Goal: Navigation & Orientation: Understand site structure

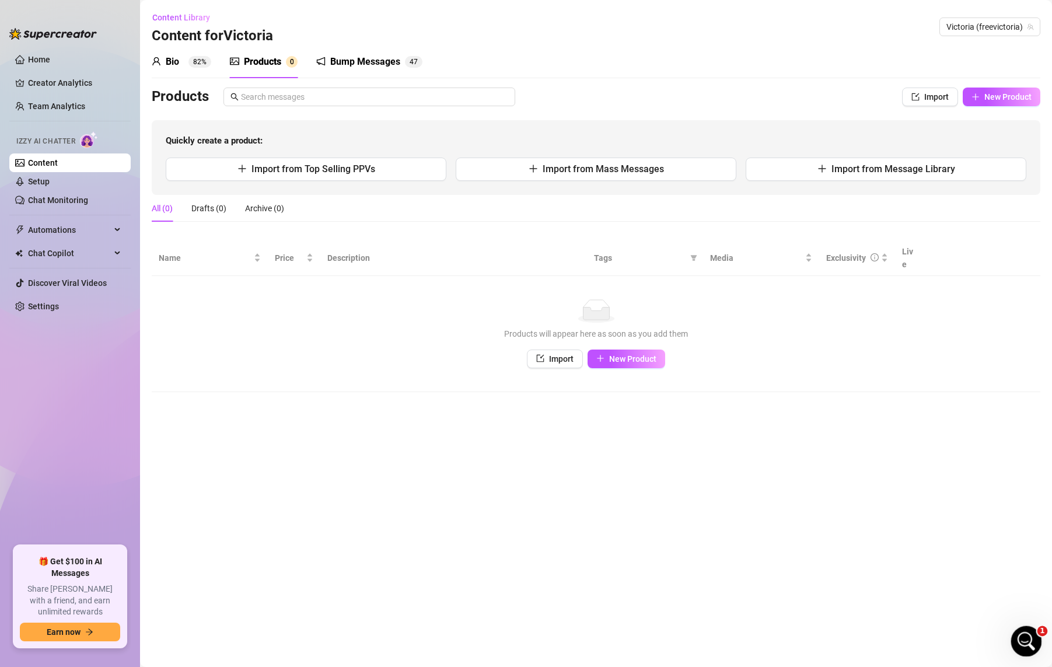
click at [1033, 644] on div "Open Intercom Messenger" at bounding box center [1025, 640] width 39 height 39
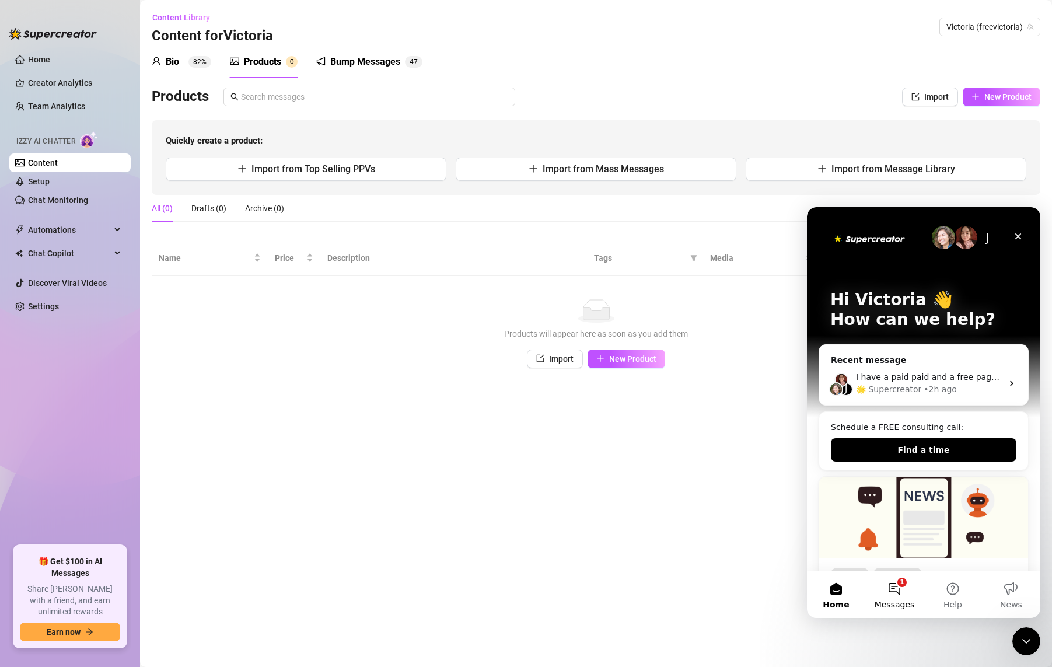
click at [909, 587] on button "1 Messages" at bounding box center [895, 594] width 58 height 47
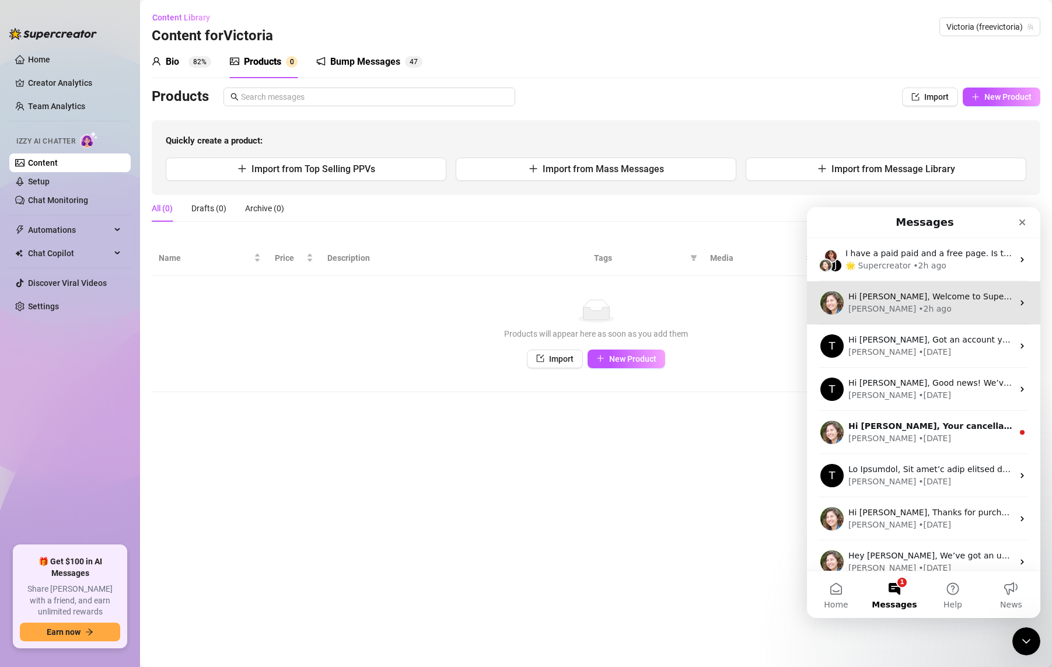
click at [950, 318] on div "Hi [PERSON_NAME], Welcome to Supercreator! Since you joined through a friend’s …" at bounding box center [923, 302] width 233 height 43
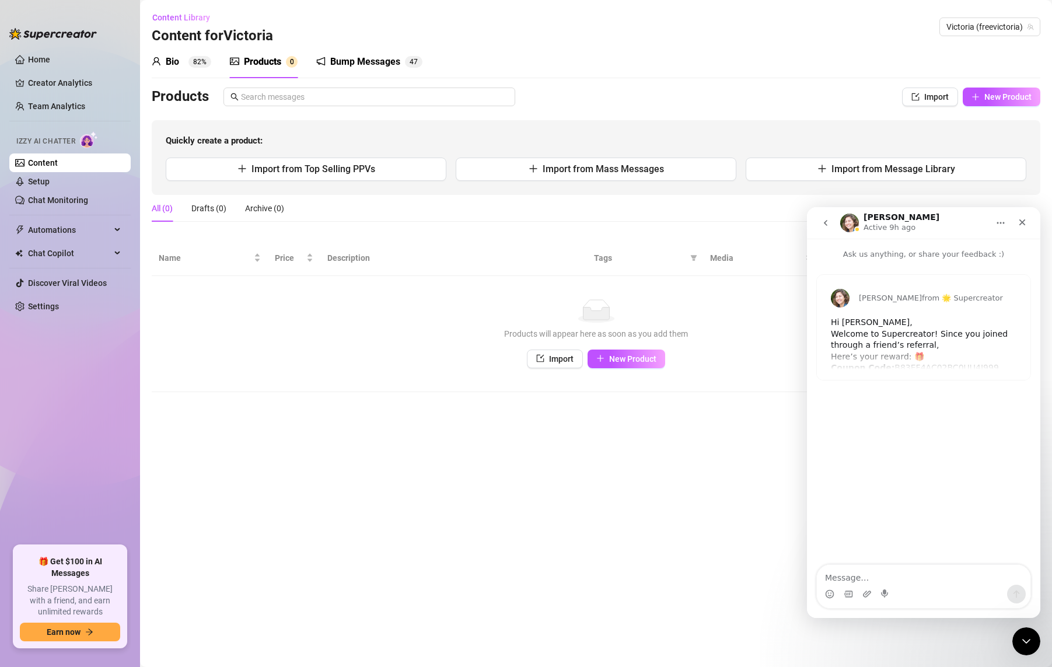
click at [924, 353] on div "[PERSON_NAME] from 🌟 Supercreator Hi [PERSON_NAME], Welcome to Supercreator! Si…" at bounding box center [924, 327] width 214 height 105
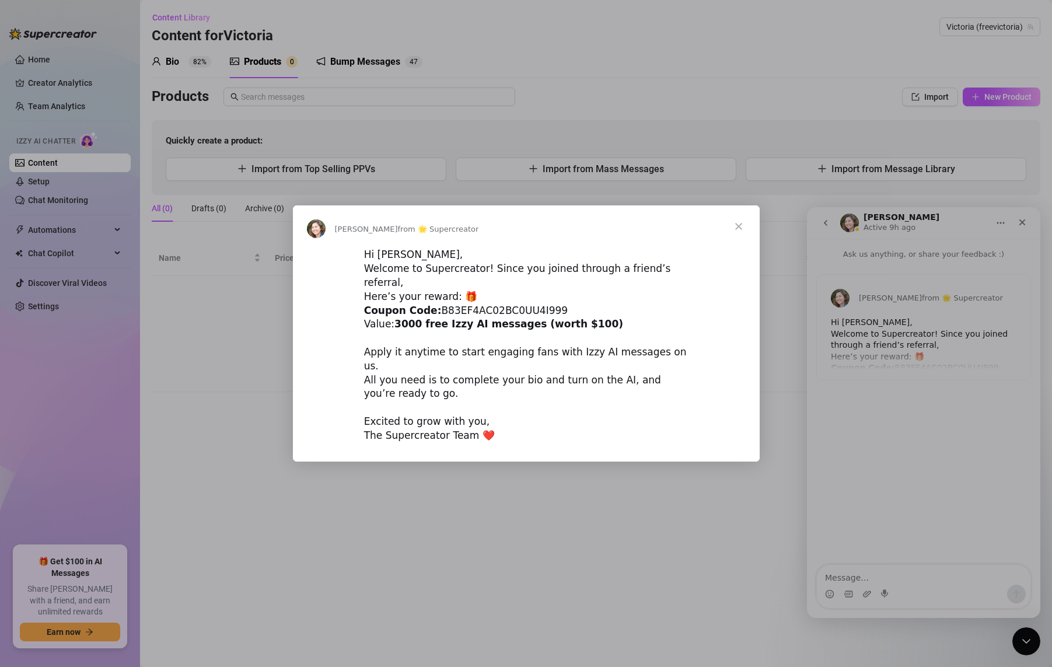
click at [737, 237] on span "Close" at bounding box center [739, 226] width 42 height 42
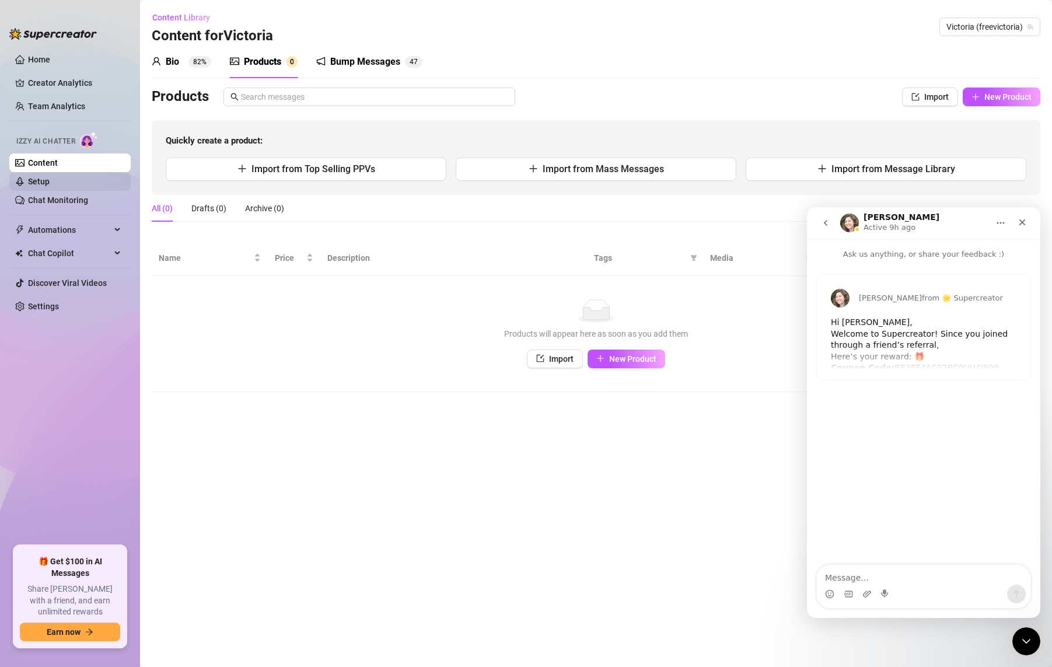
click at [44, 179] on link "Setup" at bounding box center [39, 181] width 22 height 9
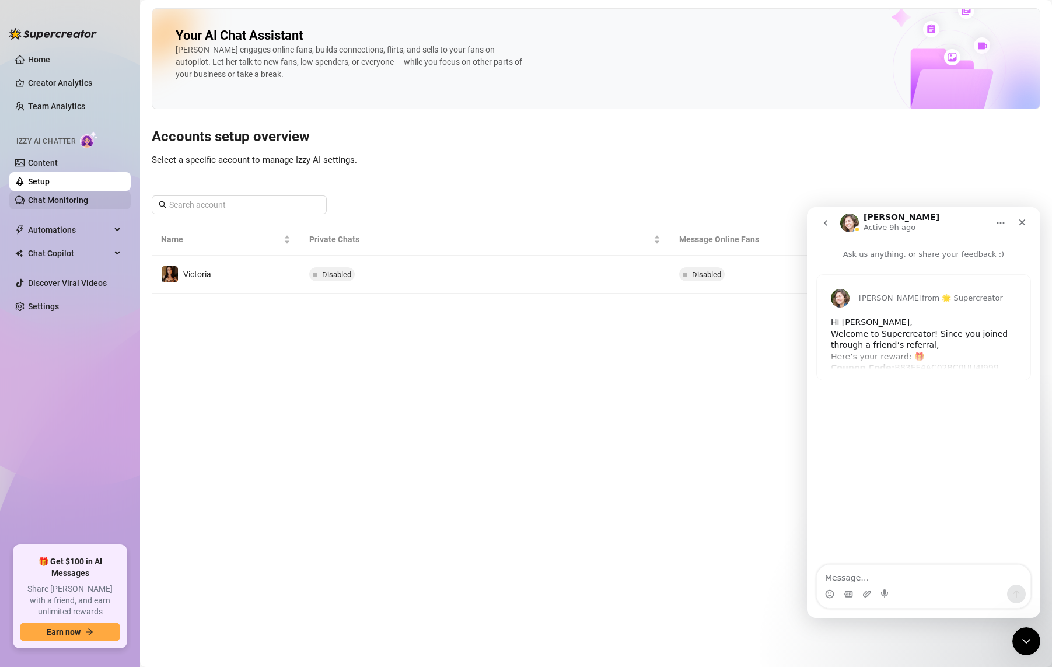
click at [61, 201] on link "Chat Monitoring" at bounding box center [58, 200] width 60 height 9
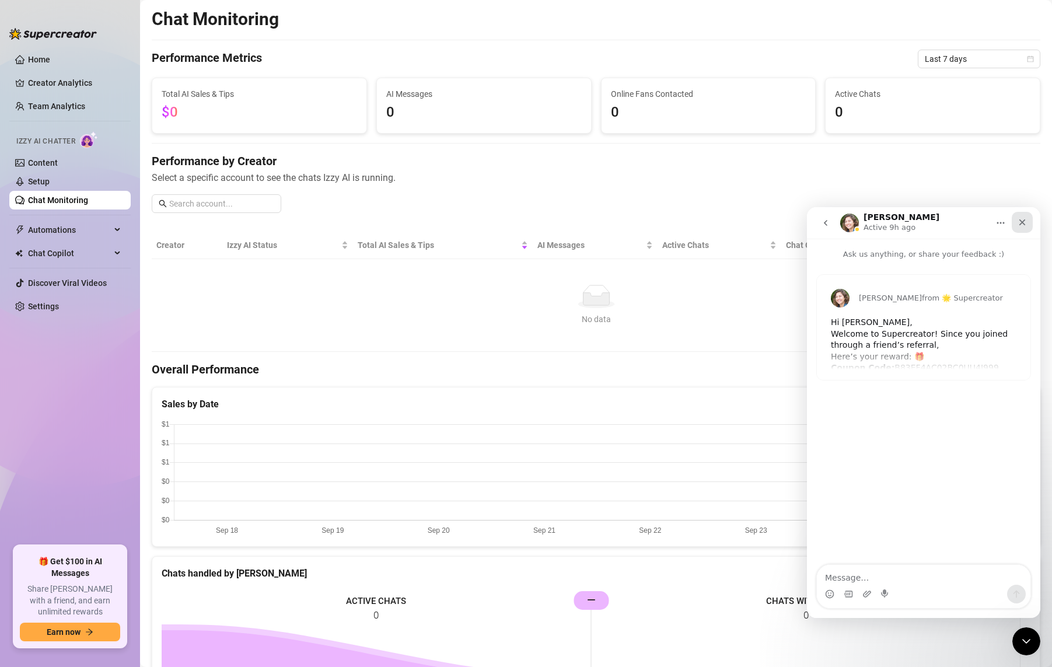
click at [1030, 219] on div "Close" at bounding box center [1022, 222] width 21 height 21
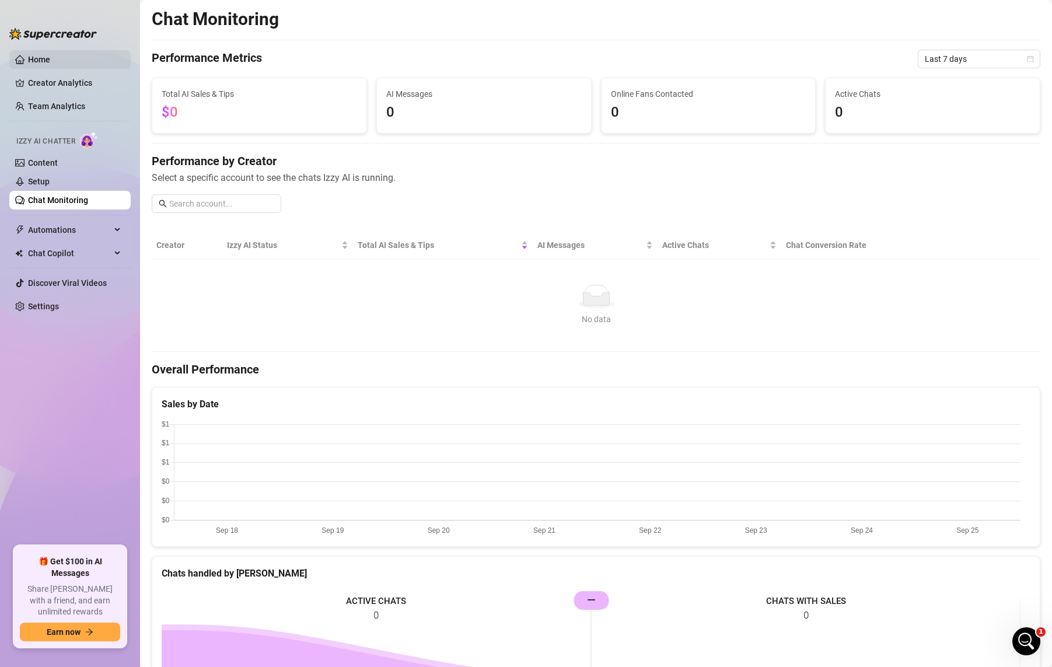
click at [50, 55] on link "Home" at bounding box center [39, 59] width 22 height 9
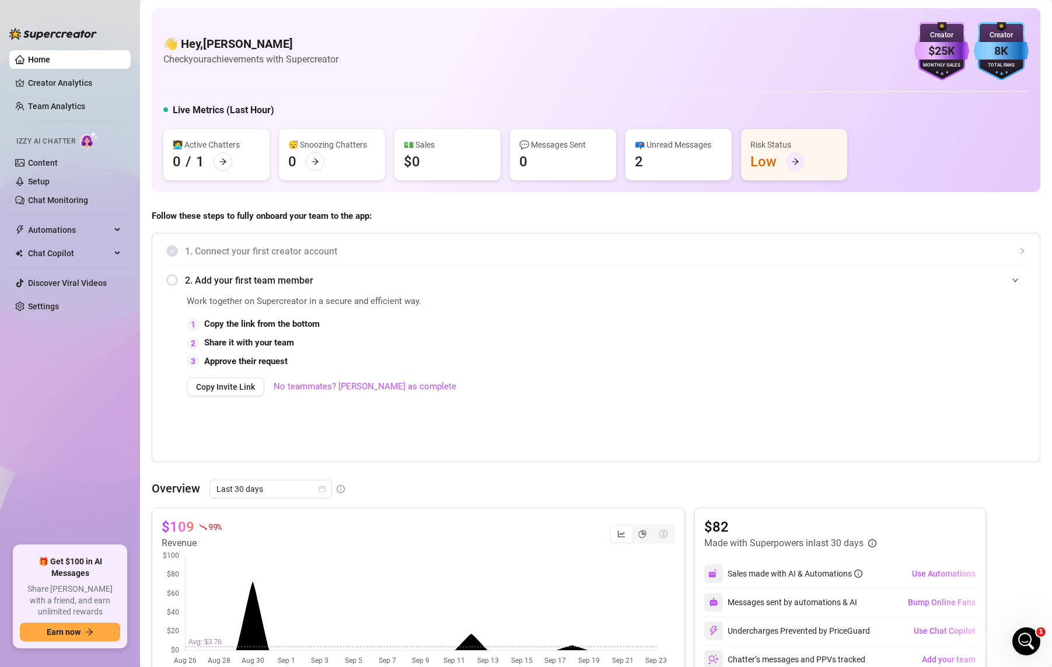
click at [787, 155] on div at bounding box center [795, 161] width 19 height 19
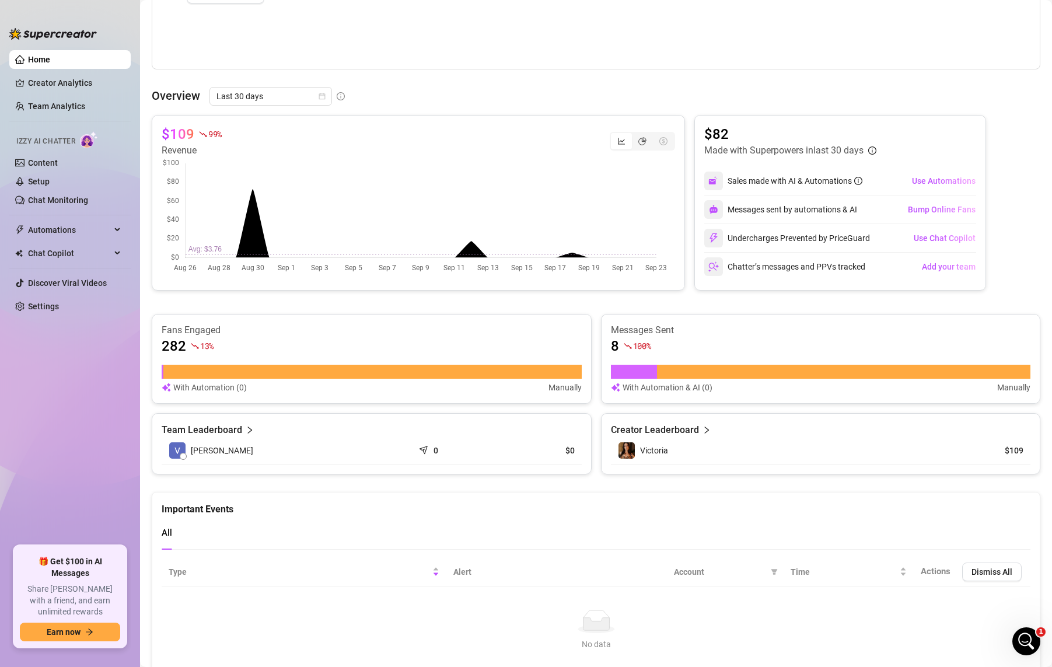
scroll to position [445, 0]
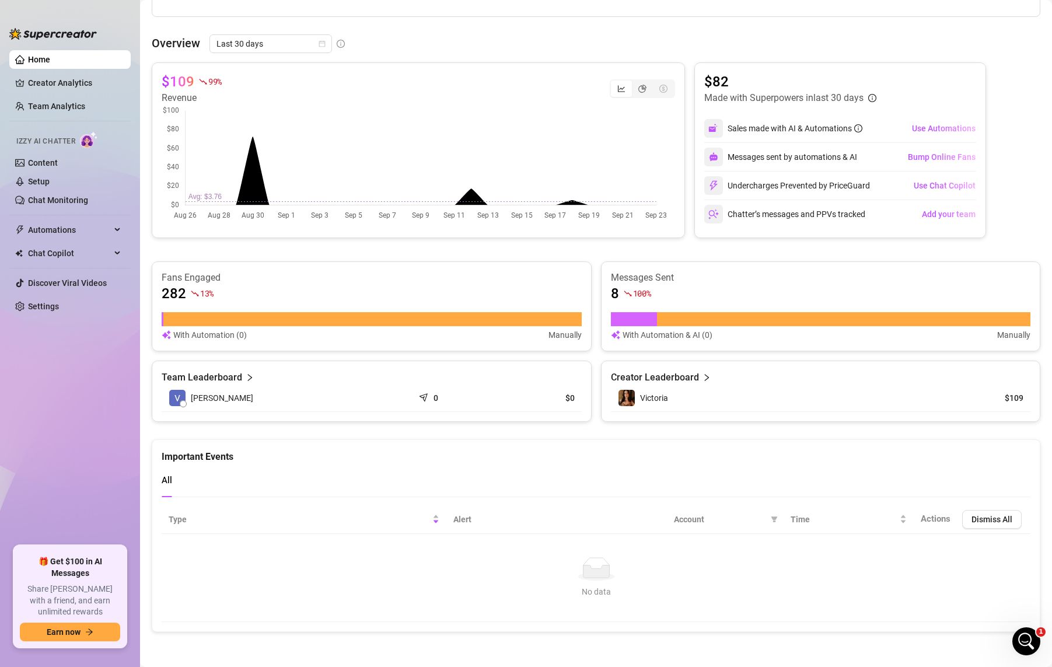
click at [751, 294] on div "8 100 %" at bounding box center [821, 293] width 420 height 19
click at [69, 83] on link "Creator Analytics" at bounding box center [74, 83] width 93 height 19
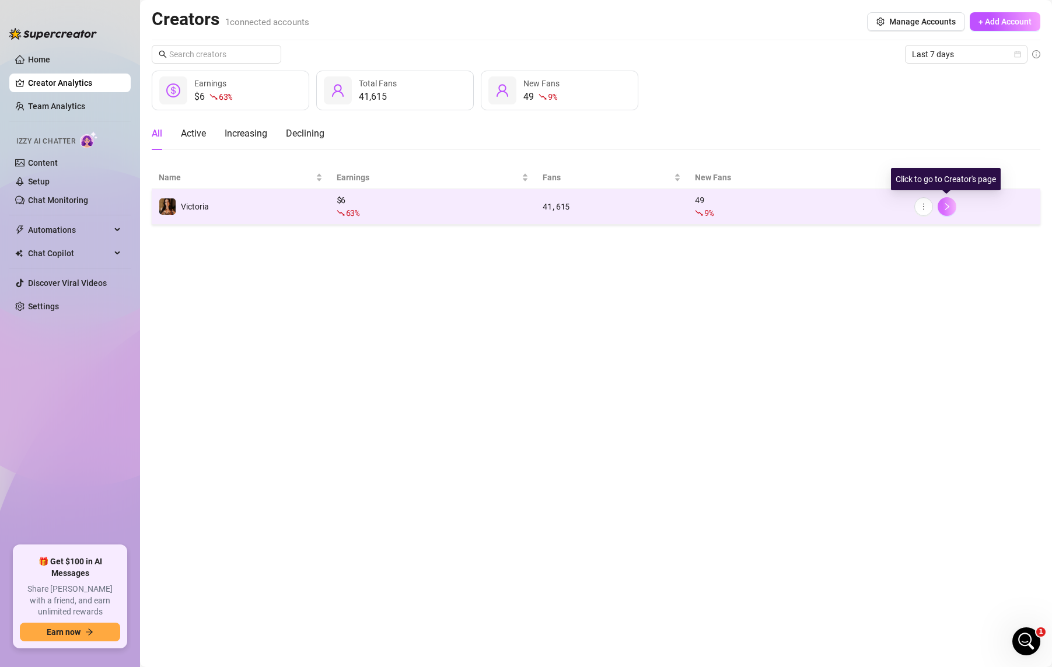
click at [947, 205] on icon "right" at bounding box center [947, 206] width 4 height 7
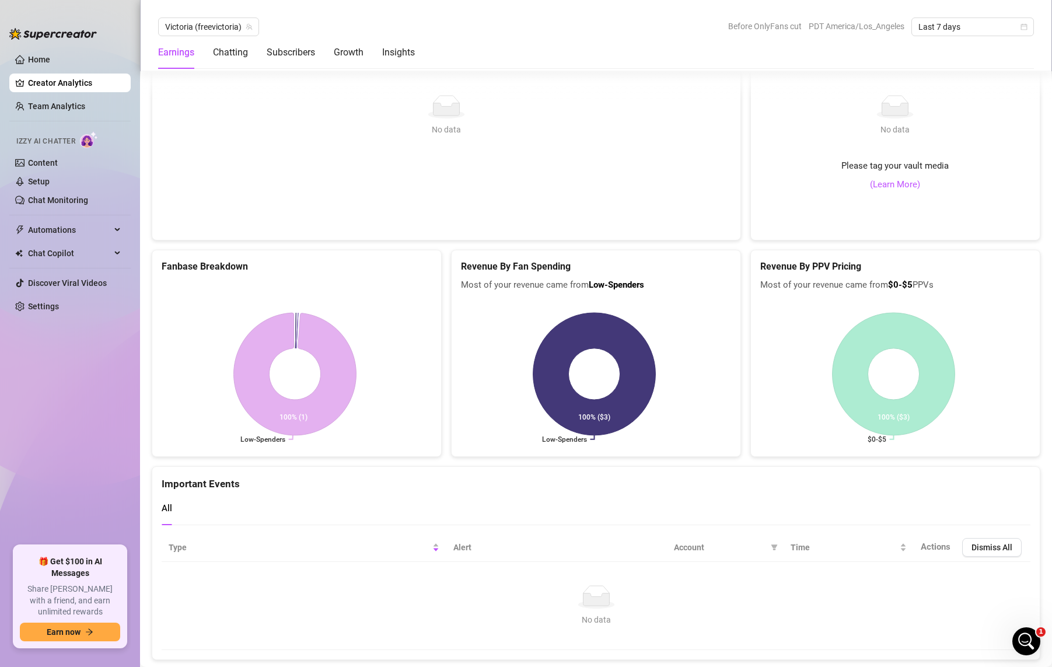
scroll to position [2266, 0]
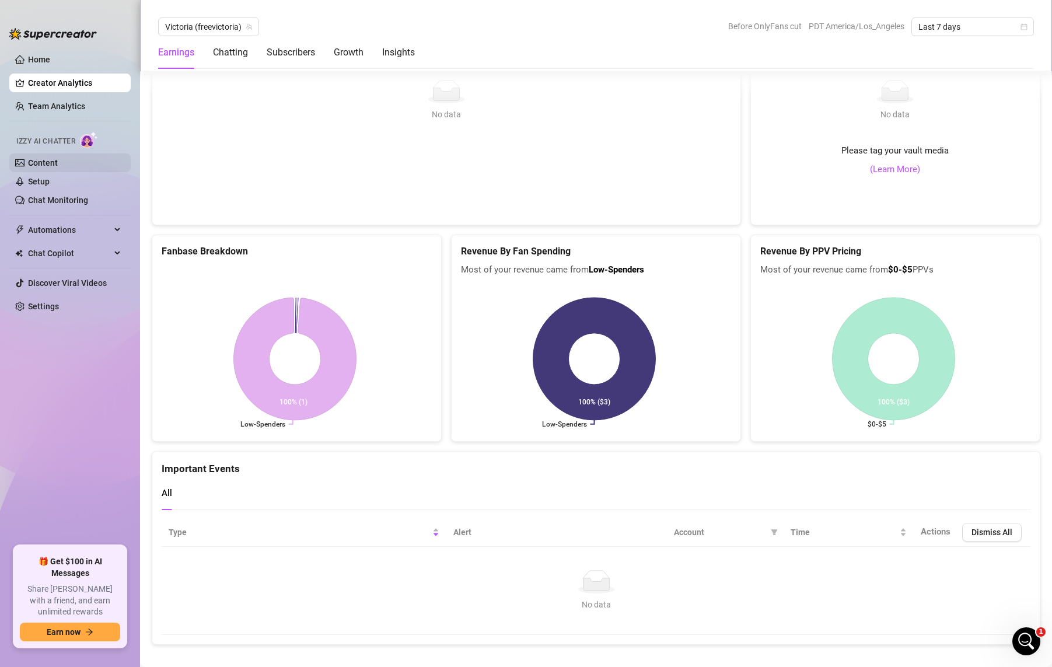
click at [57, 167] on link "Content" at bounding box center [43, 162] width 30 height 9
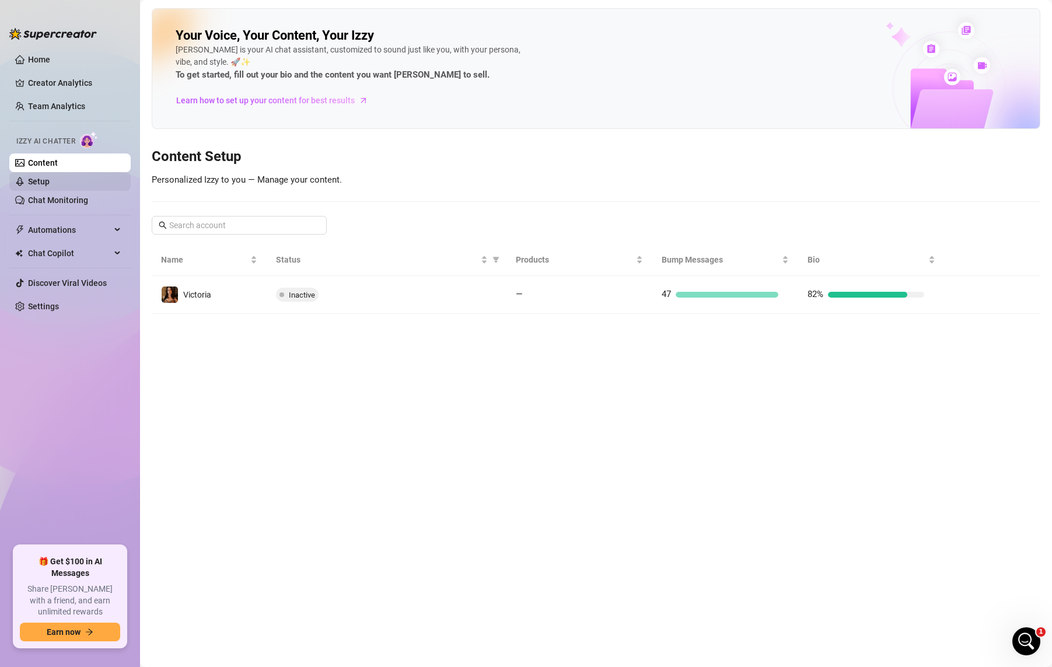
click at [50, 186] on link "Setup" at bounding box center [39, 181] width 22 height 9
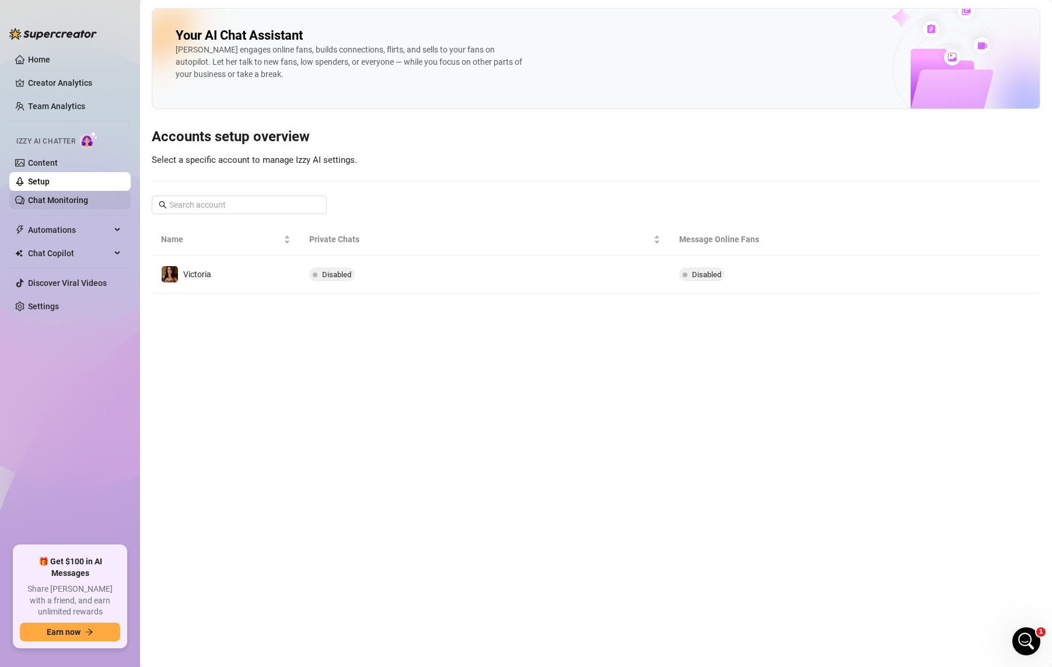
click at [80, 198] on link "Chat Monitoring" at bounding box center [58, 200] width 60 height 9
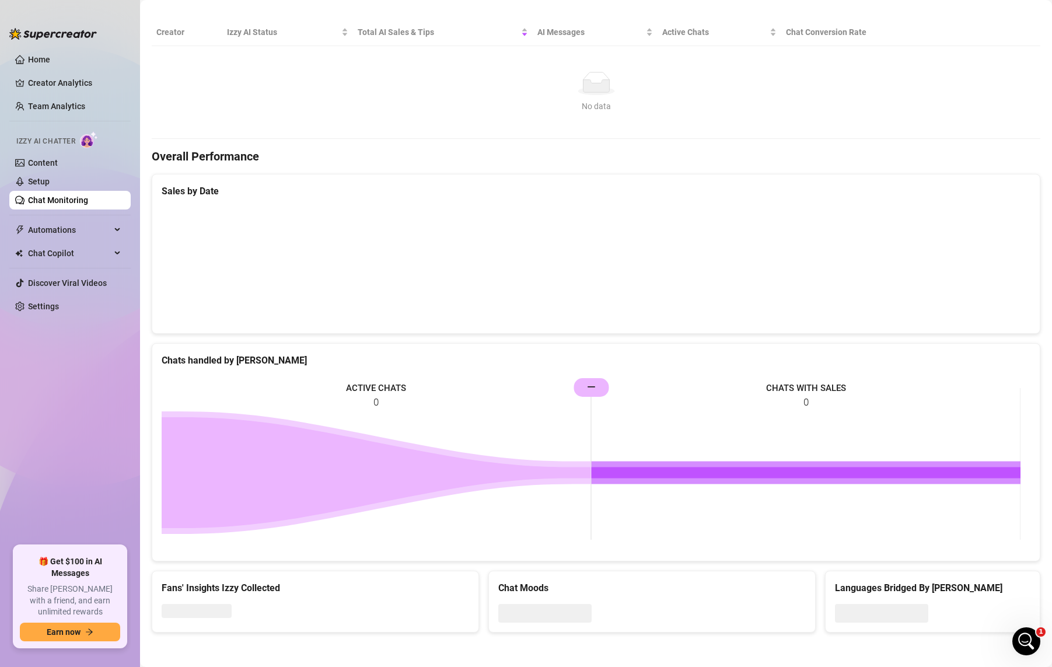
scroll to position [214, 0]
click at [86, 229] on span "Automations" at bounding box center [69, 230] width 83 height 19
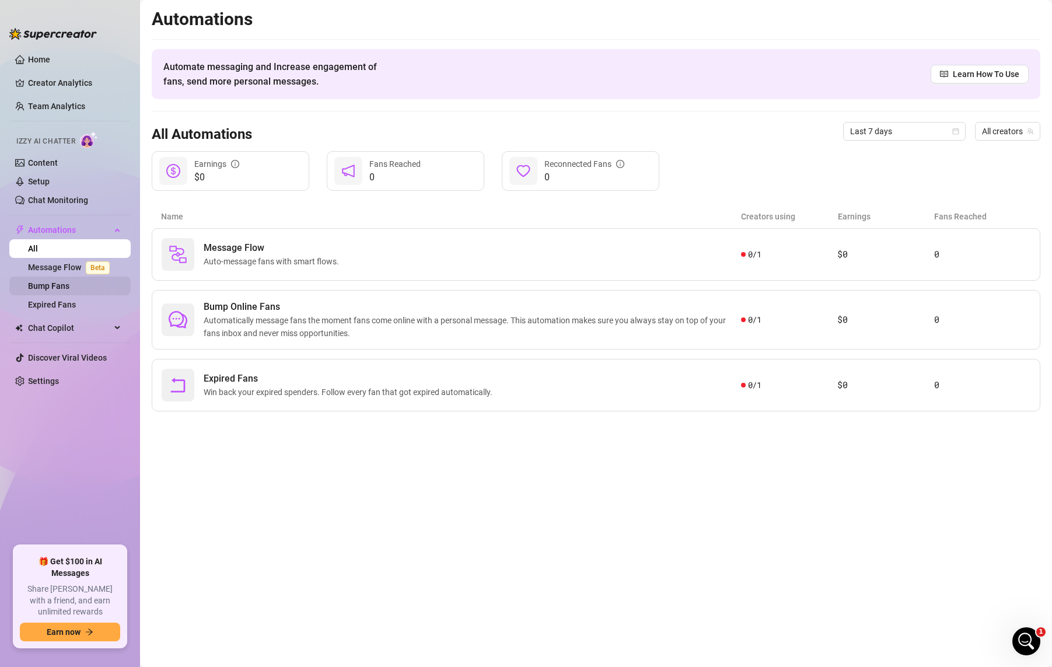
click at [54, 287] on link "Bump Fans" at bounding box center [48, 285] width 41 height 9
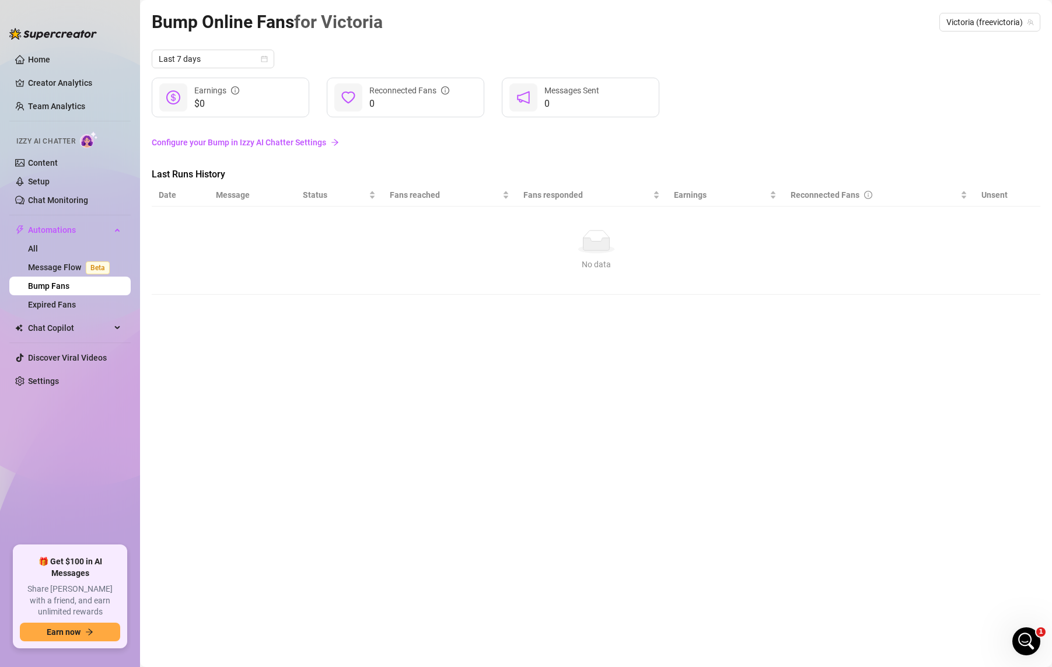
click at [56, 316] on ul "Home Creator Analytics Team Analytics Izzy AI Chatter Content Setup Chat Monito…" at bounding box center [69, 294] width 121 height 496
click at [63, 300] on link "Expired Fans" at bounding box center [52, 304] width 48 height 9
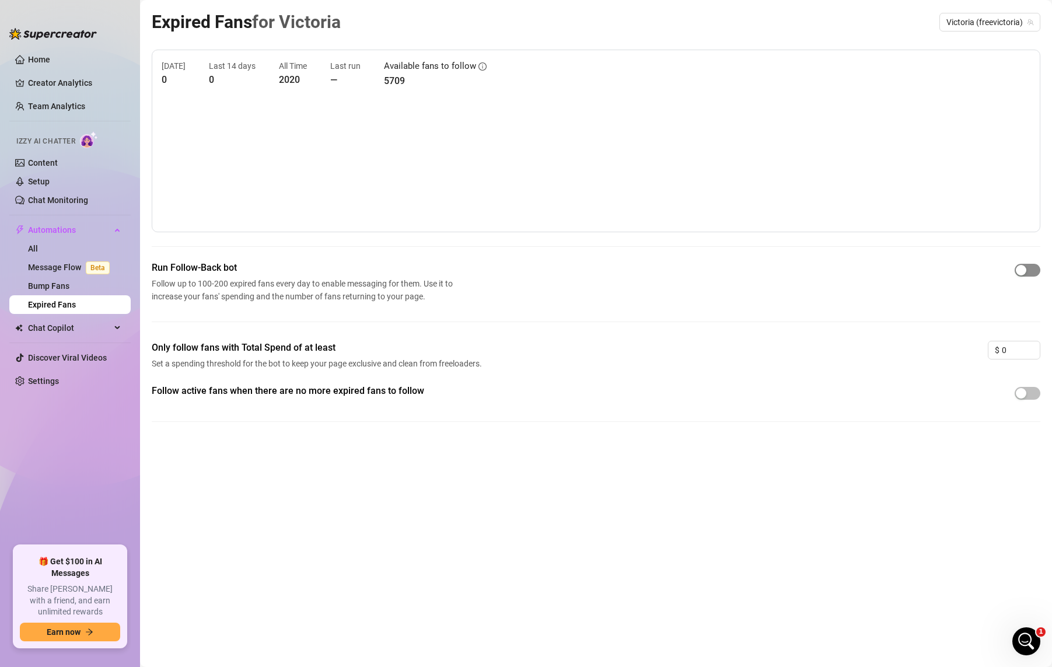
click at [1030, 270] on span "button" at bounding box center [1028, 270] width 26 height 13
click at [1024, 393] on div "button" at bounding box center [1021, 393] width 11 height 11
click at [36, 245] on link "All" at bounding box center [33, 248] width 10 height 9
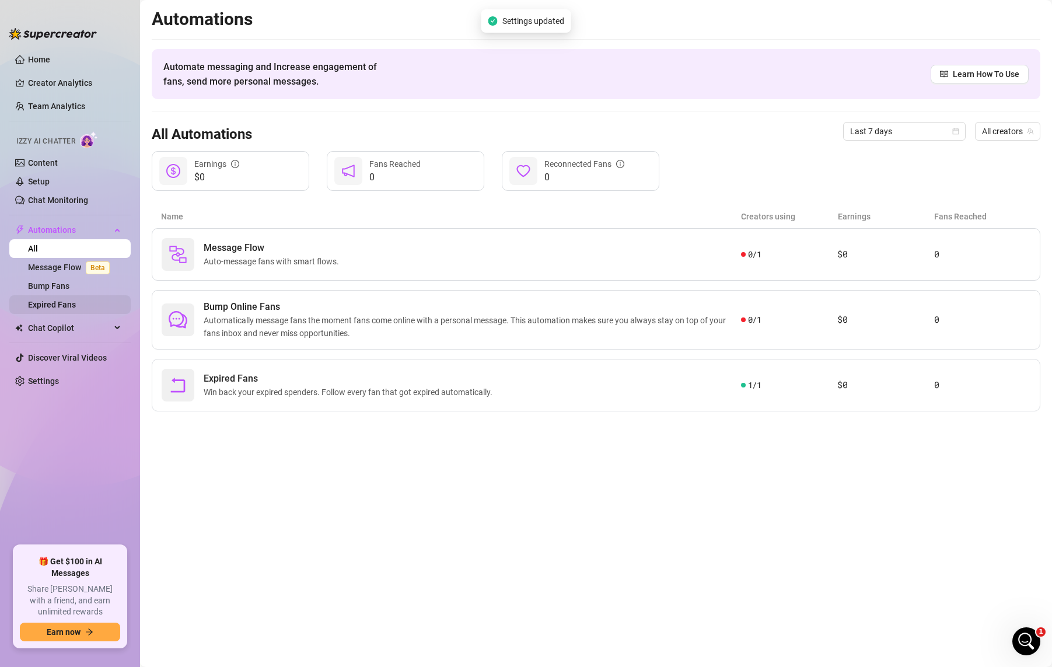
click at [75, 300] on link "Expired Fans" at bounding box center [52, 304] width 48 height 9
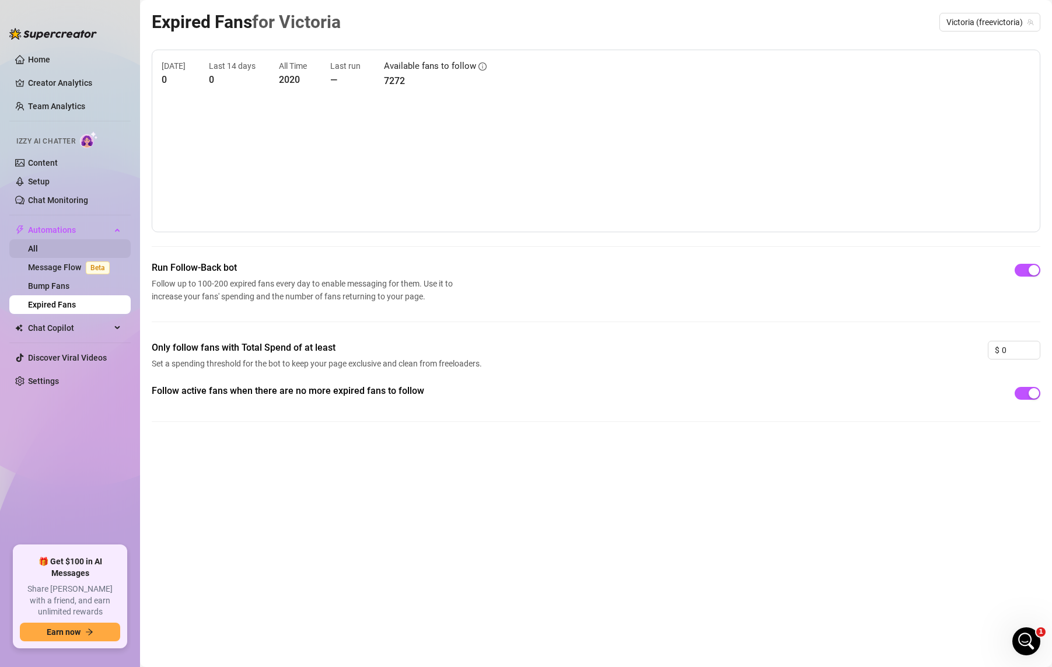
click at [38, 248] on link "All" at bounding box center [33, 248] width 10 height 9
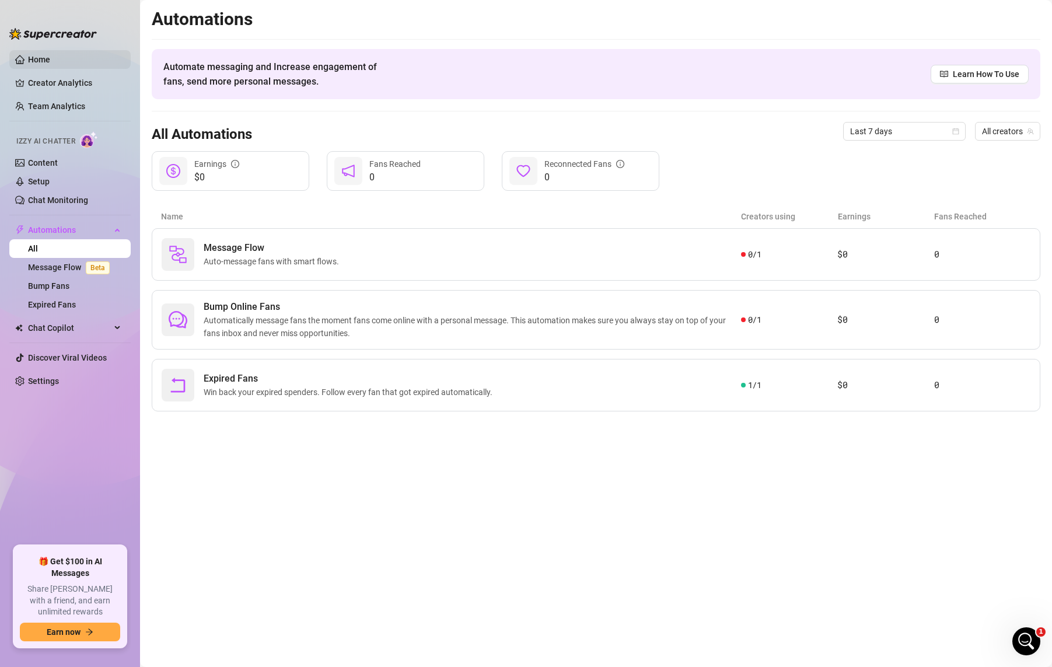
click at [50, 60] on link "Home" at bounding box center [39, 59] width 22 height 9
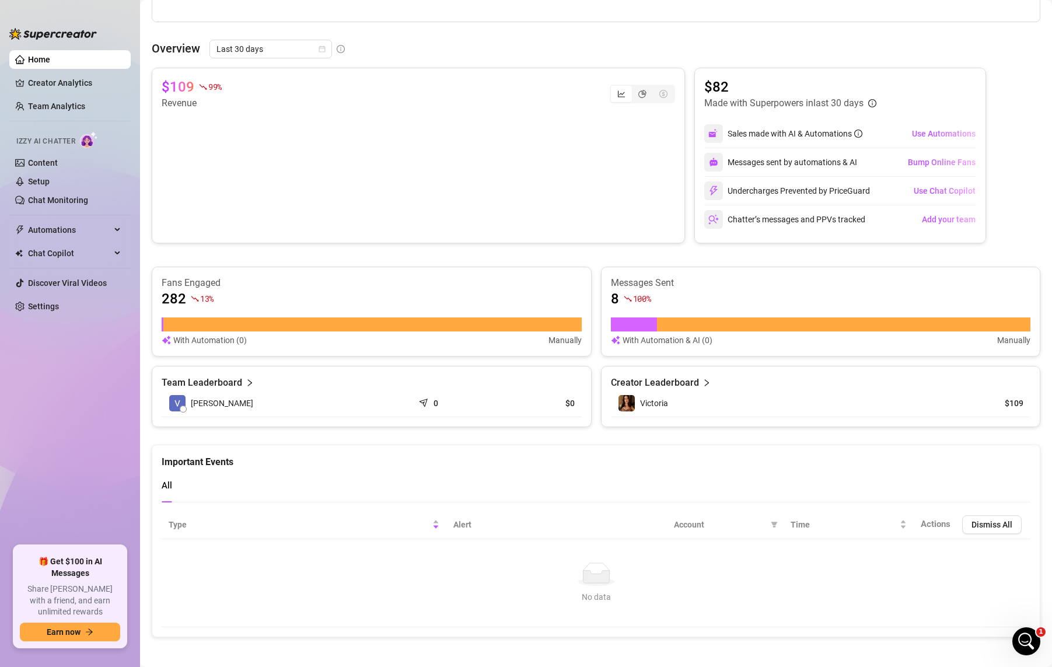
scroll to position [445, 0]
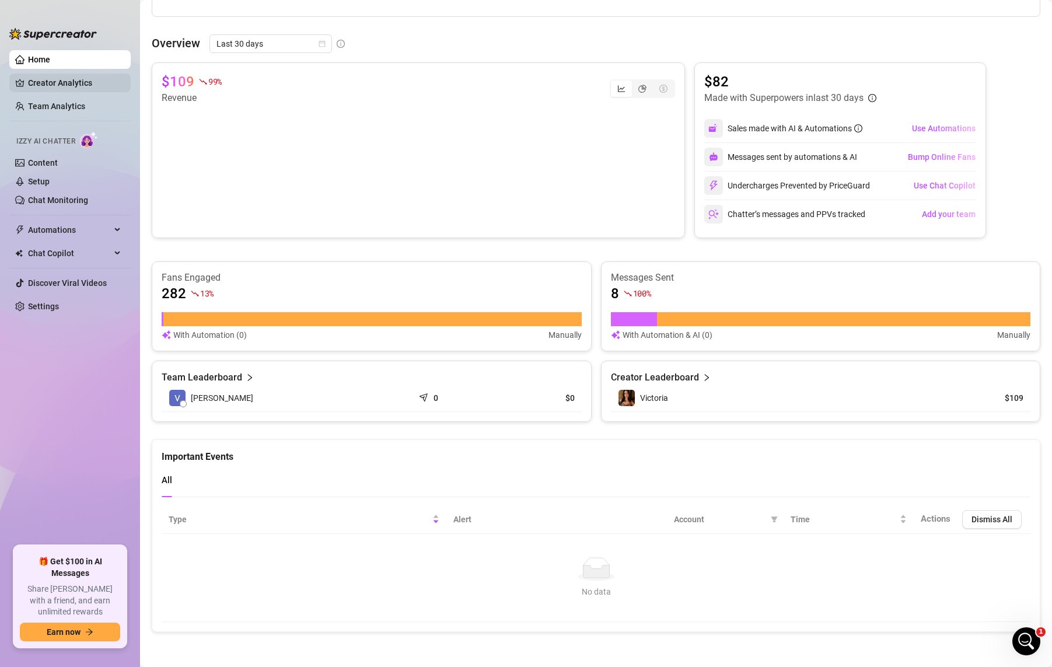
click at [72, 88] on link "Creator Analytics" at bounding box center [74, 83] width 93 height 19
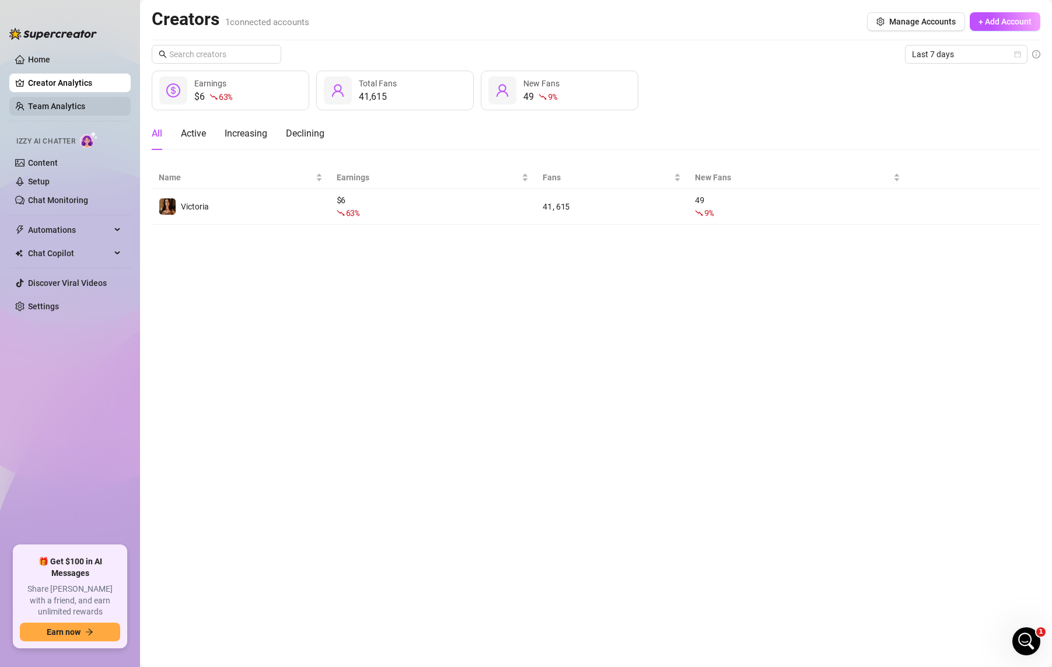
click at [74, 103] on link "Team Analytics" at bounding box center [56, 106] width 57 height 9
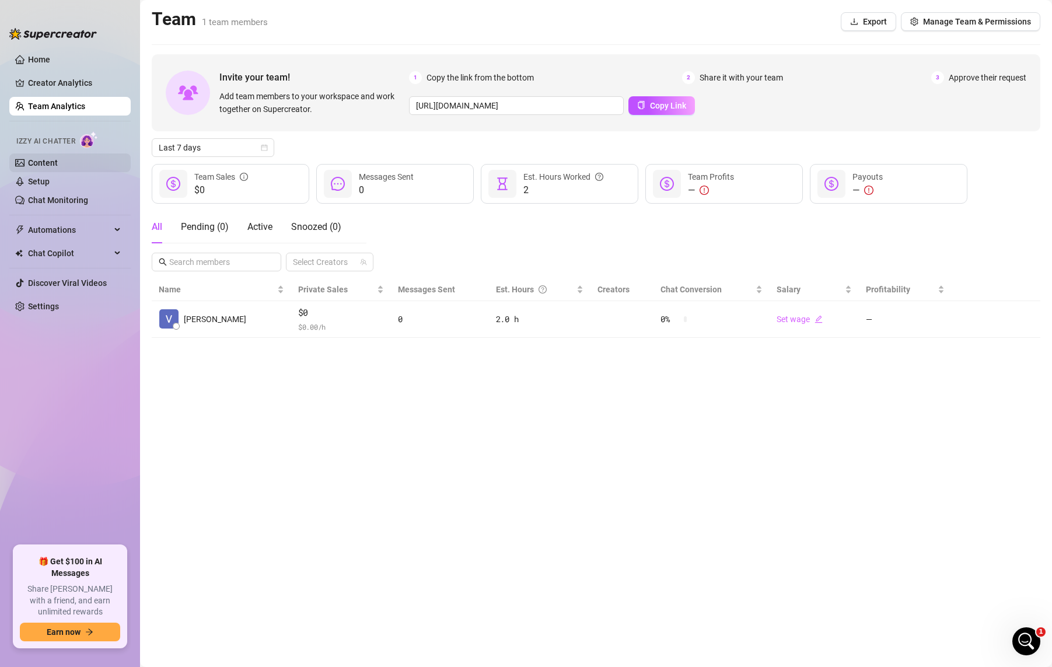
click at [49, 164] on link "Content" at bounding box center [43, 162] width 30 height 9
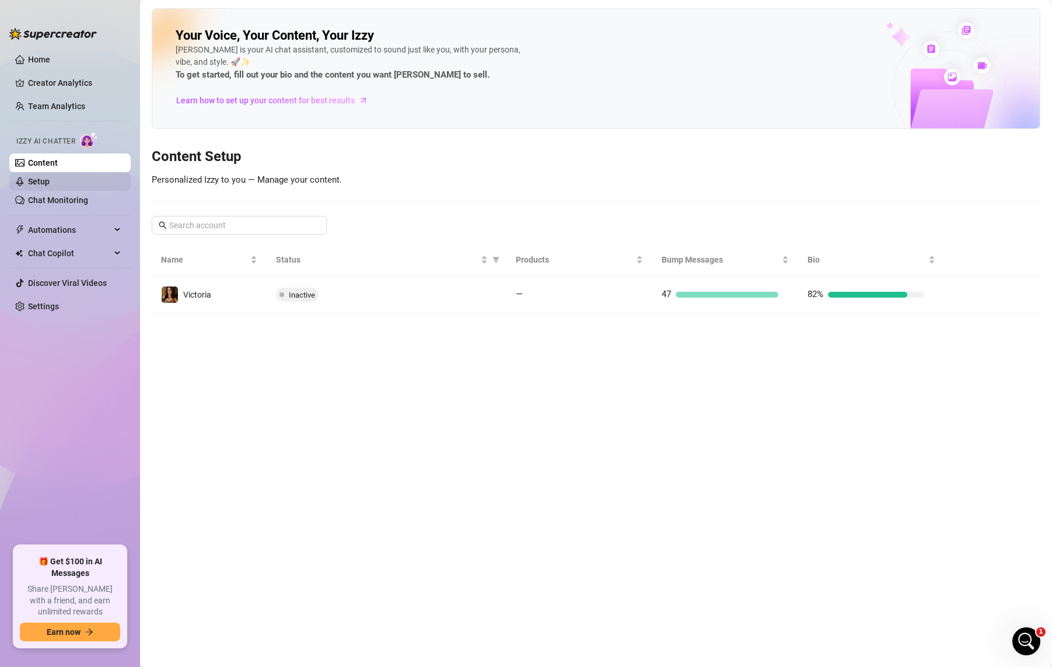
click at [50, 177] on link "Setup" at bounding box center [39, 181] width 22 height 9
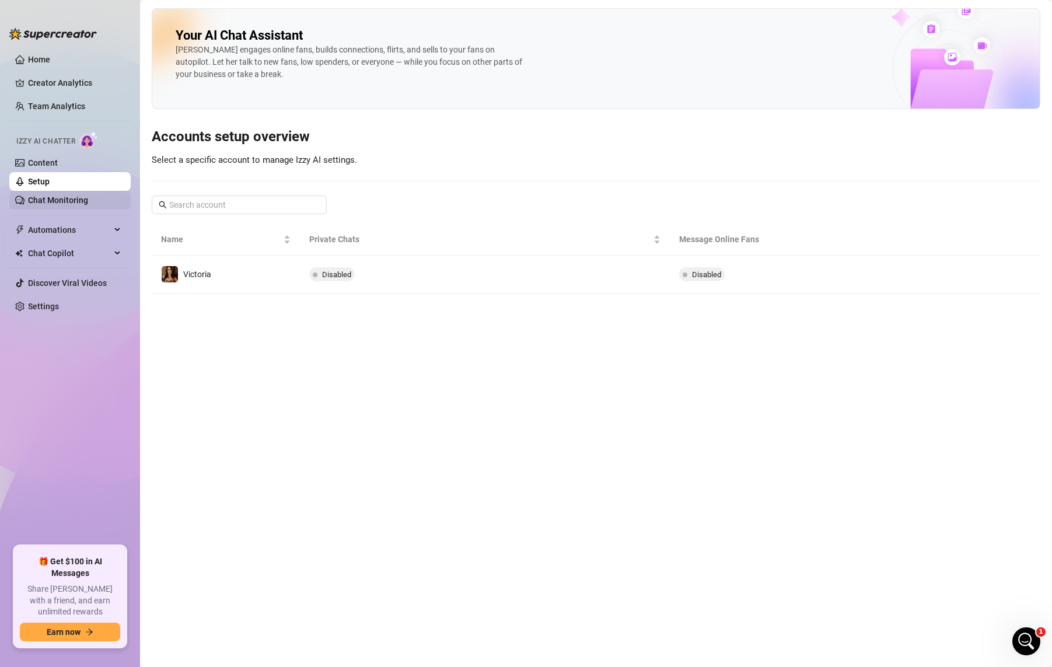
click at [67, 201] on link "Chat Monitoring" at bounding box center [58, 200] width 60 height 9
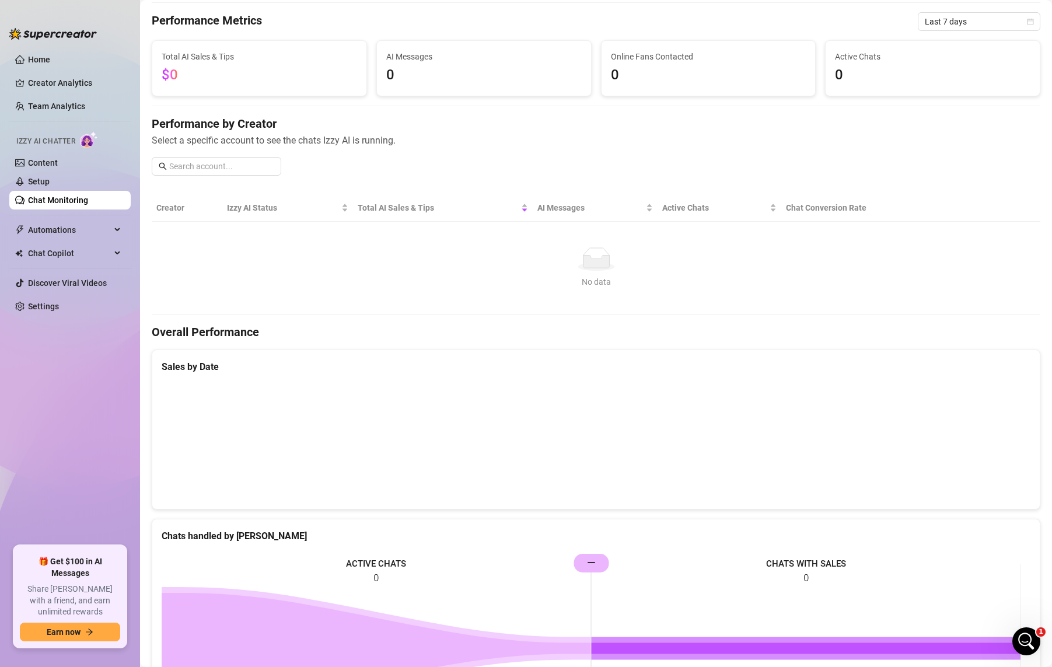
scroll to position [58, 0]
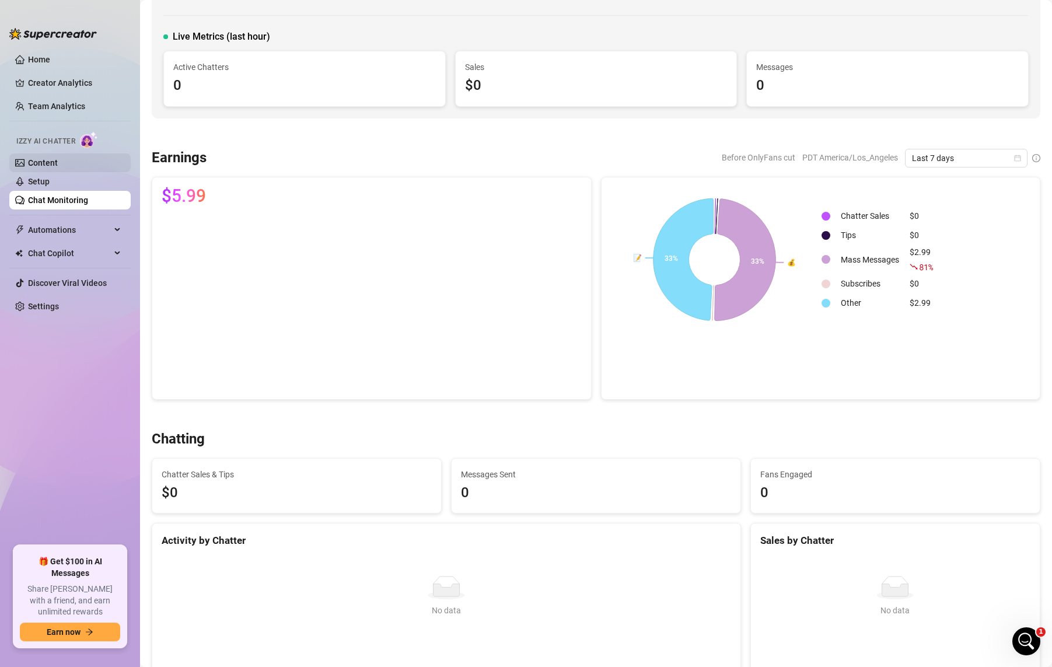
click at [58, 158] on link "Content" at bounding box center [43, 162] width 30 height 9
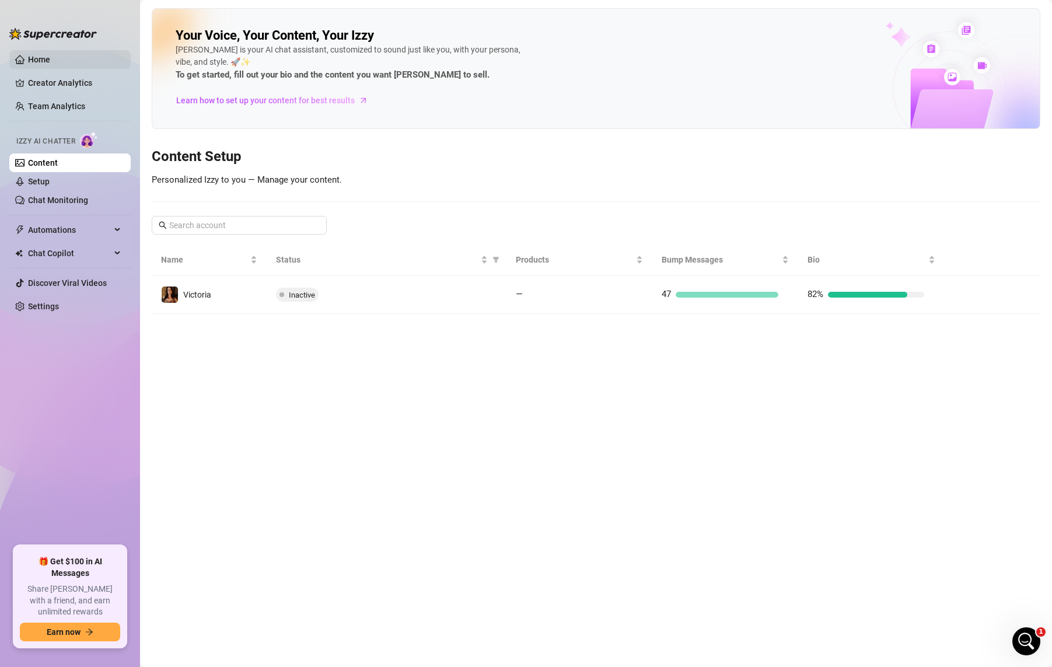
click at [35, 55] on link "Home" at bounding box center [39, 59] width 22 height 9
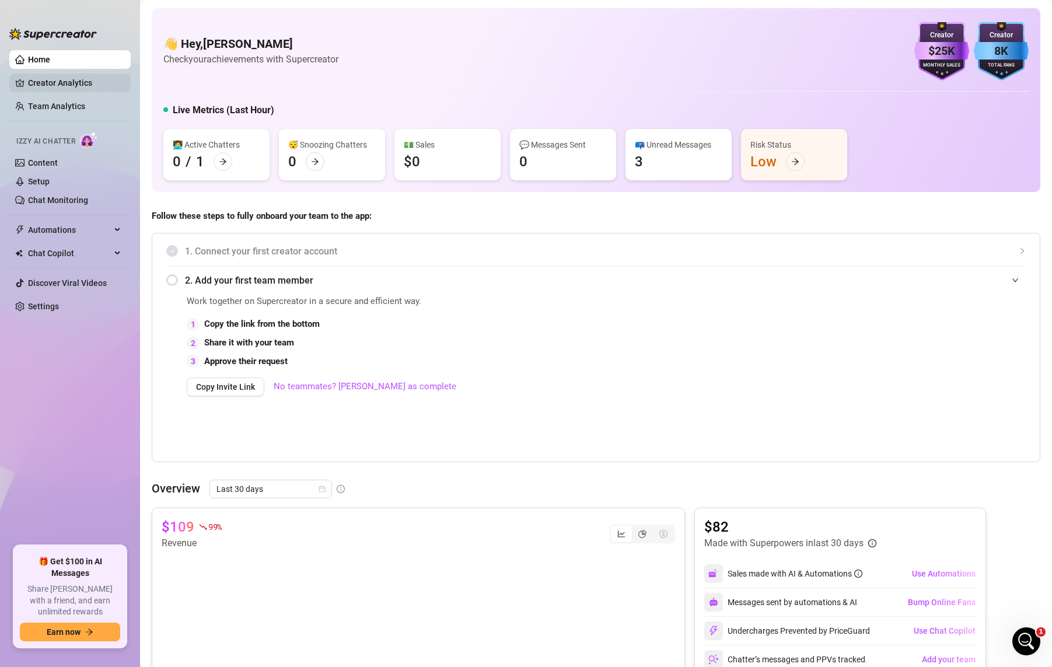
click at [71, 82] on link "Creator Analytics" at bounding box center [74, 83] width 93 height 19
